Goal: Information Seeking & Learning: Learn about a topic

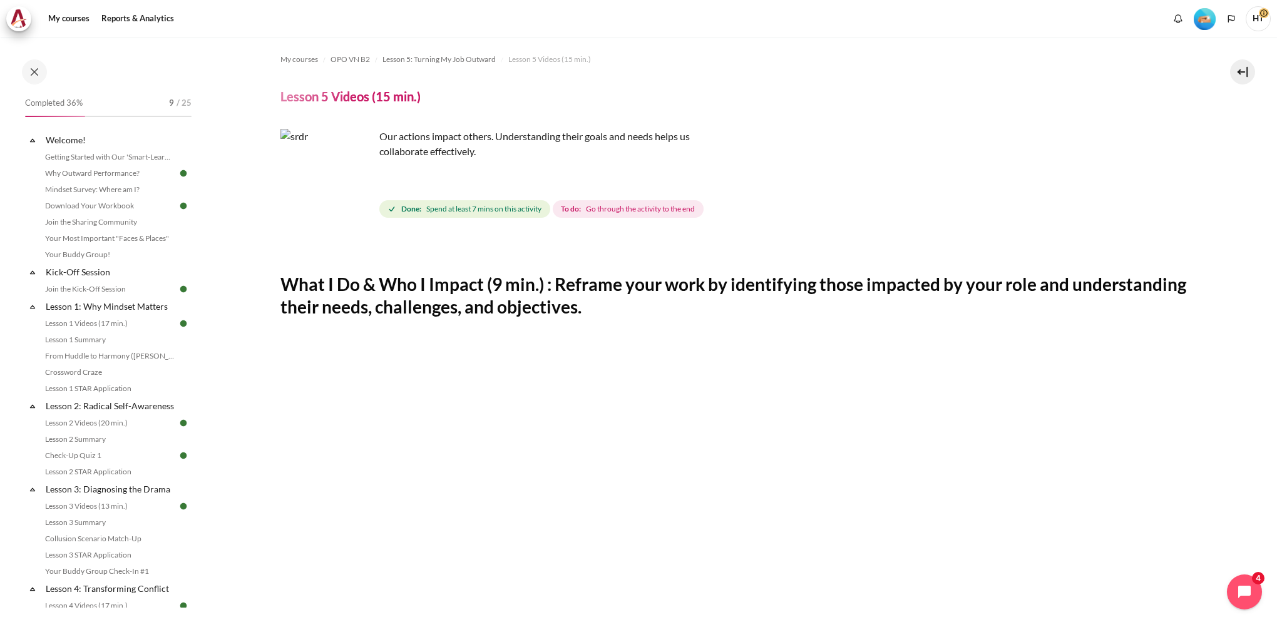
scroll to position [479, 0]
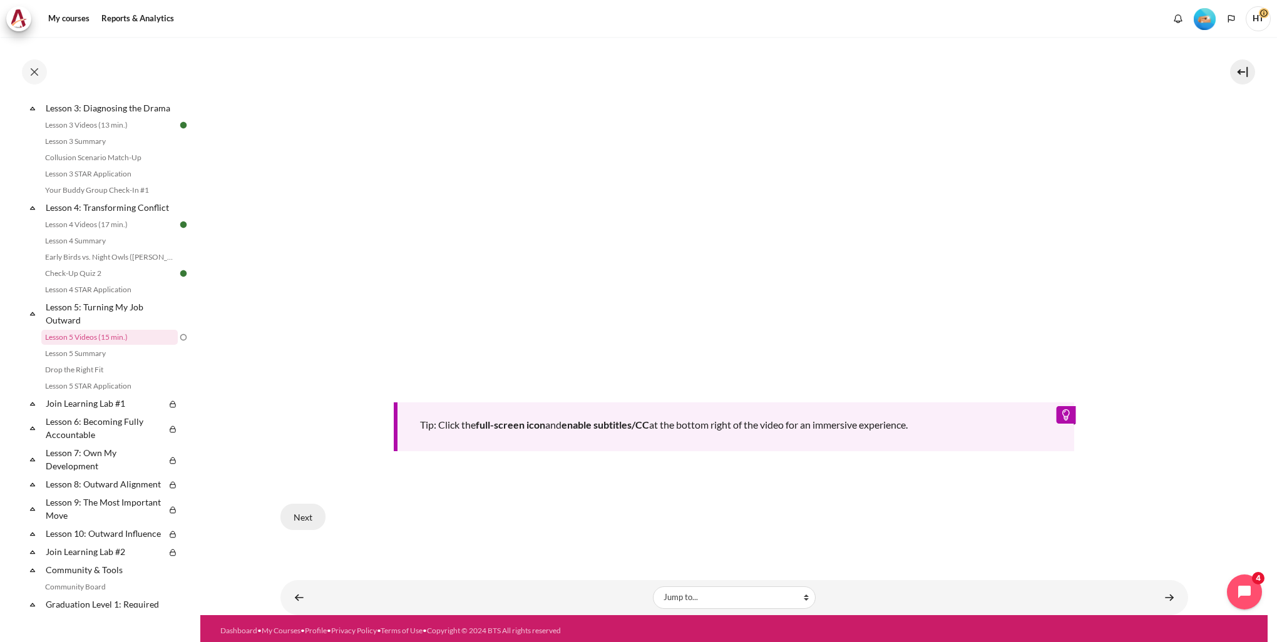
click at [307, 513] on button "Next" at bounding box center [302, 517] width 45 height 26
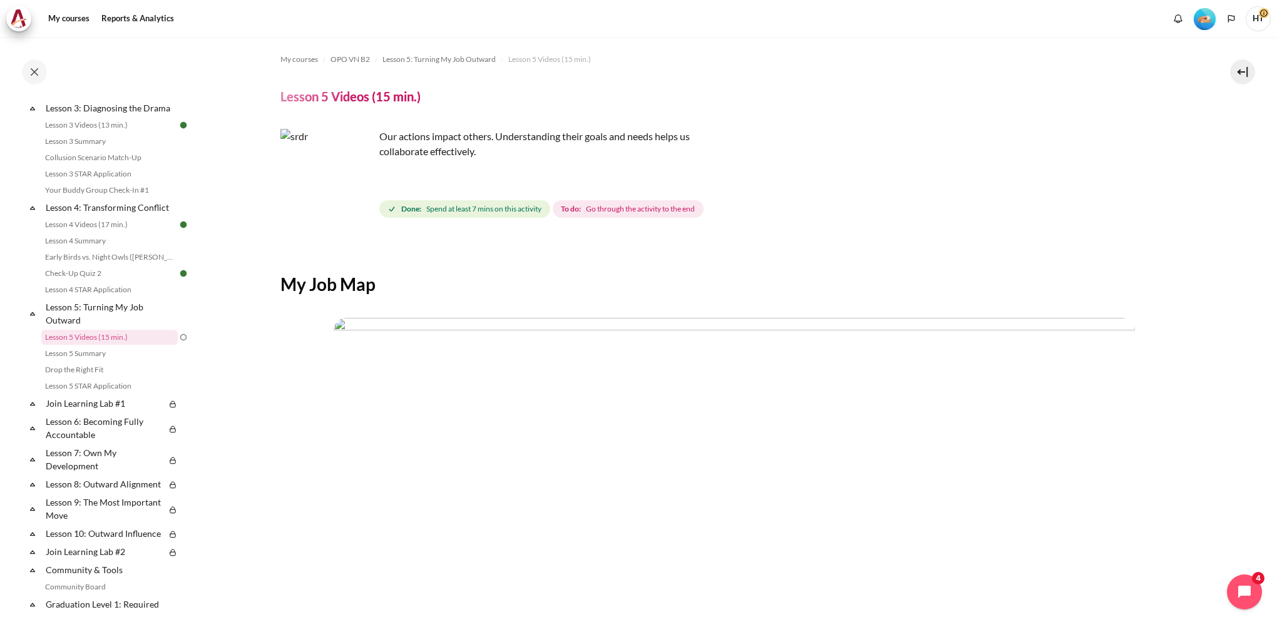
scroll to position [293, 0]
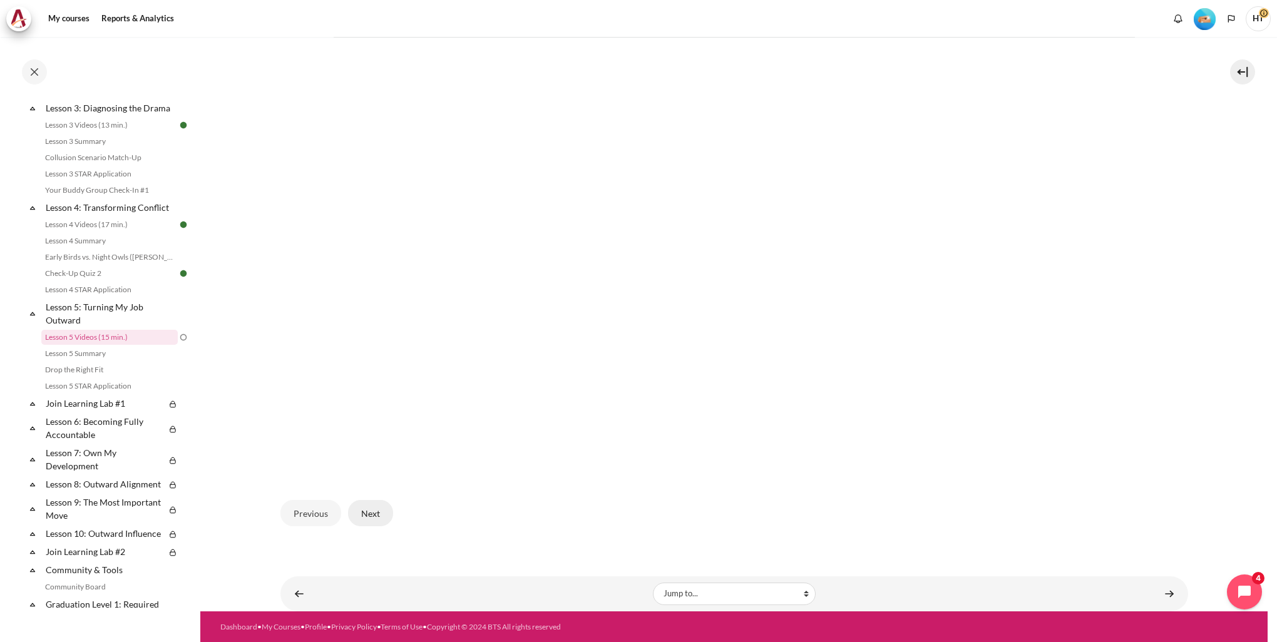
click at [372, 508] on button "Next" at bounding box center [370, 513] width 45 height 26
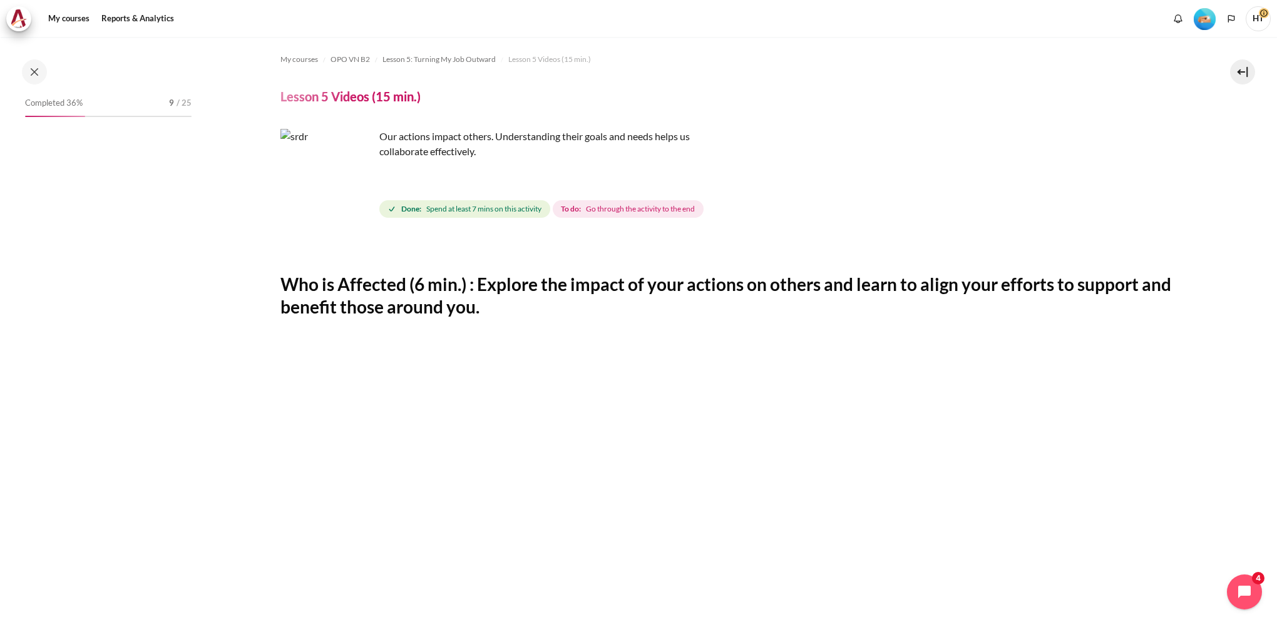
scroll to position [381, 0]
